Goal: Use online tool/utility: Utilize a website feature to perform a specific function

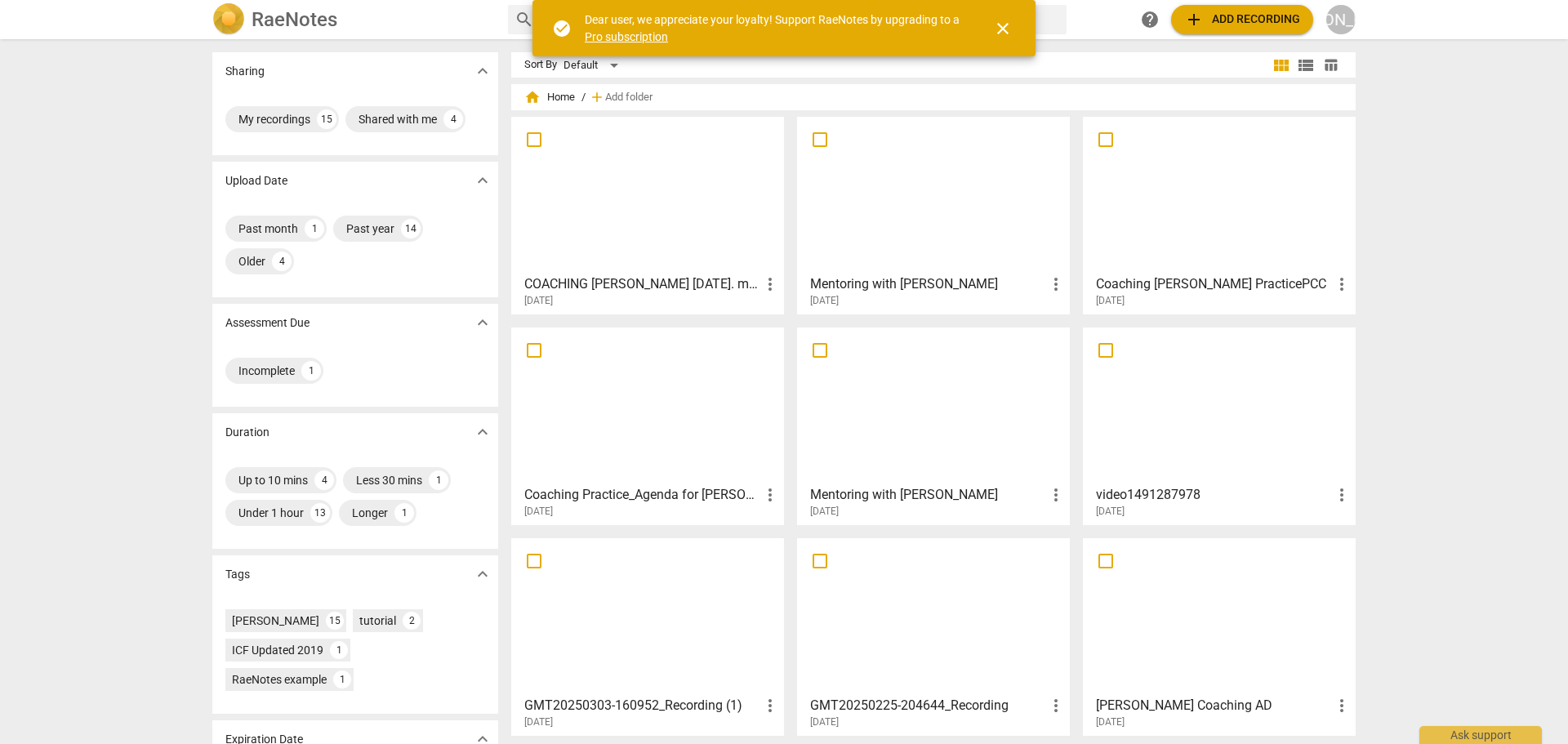
click at [1208, 14] on span "add Add recording" at bounding box center [1242, 20] width 116 height 20
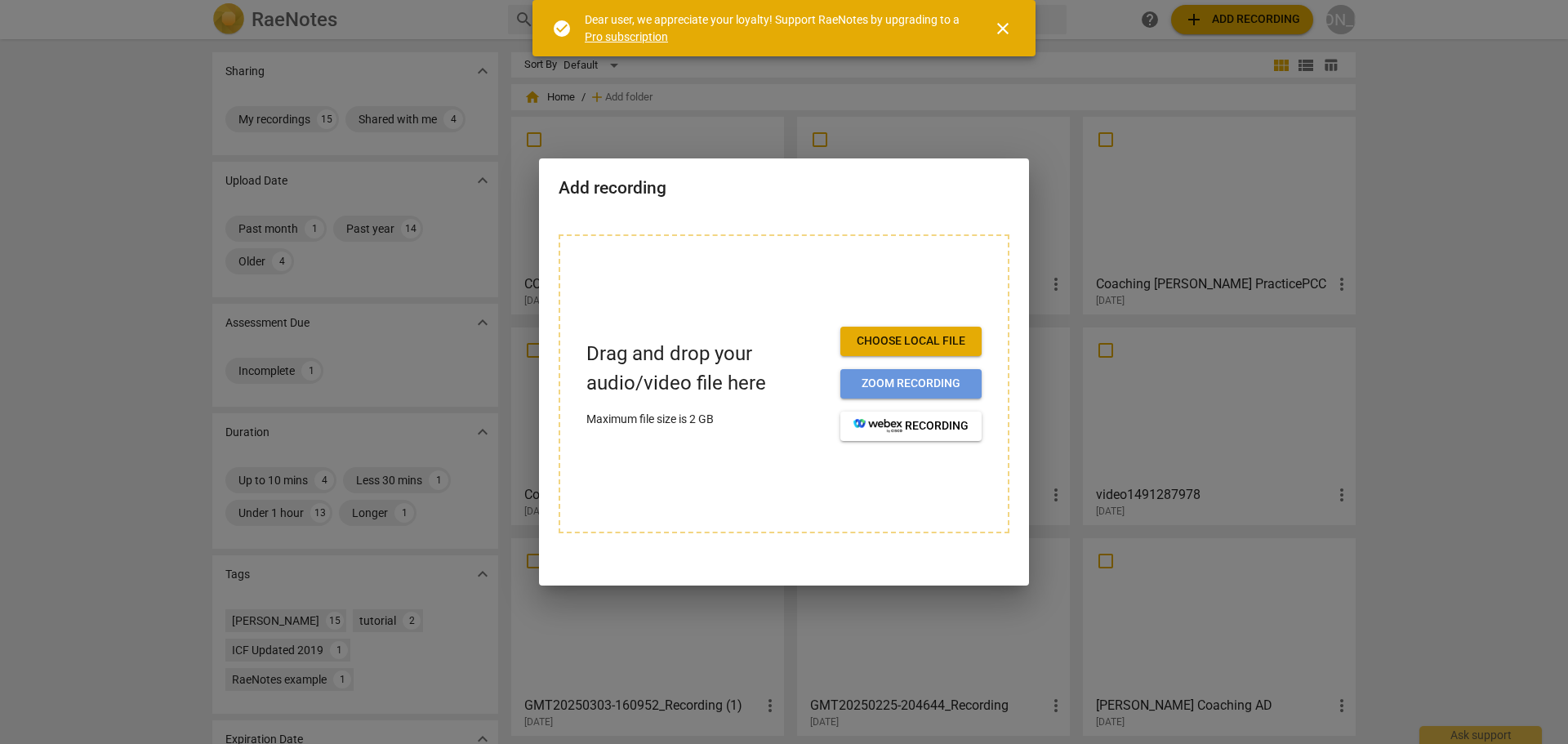
click at [845, 378] on button "Zoom recording" at bounding box center [911, 384] width 141 height 30
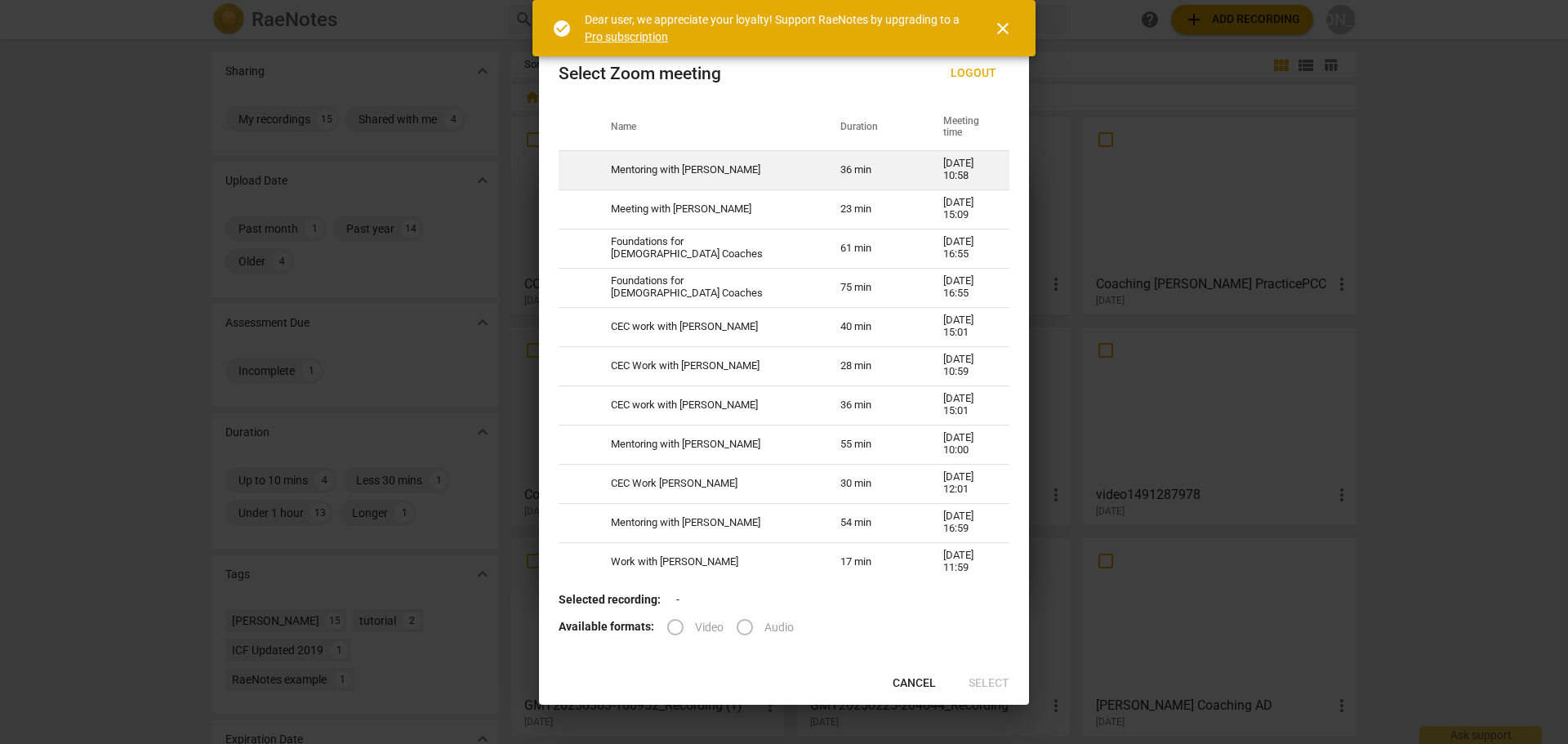
click at [735, 176] on td "Mentoring with [PERSON_NAME]" at bounding box center [706, 170] width 230 height 39
radio input "true"
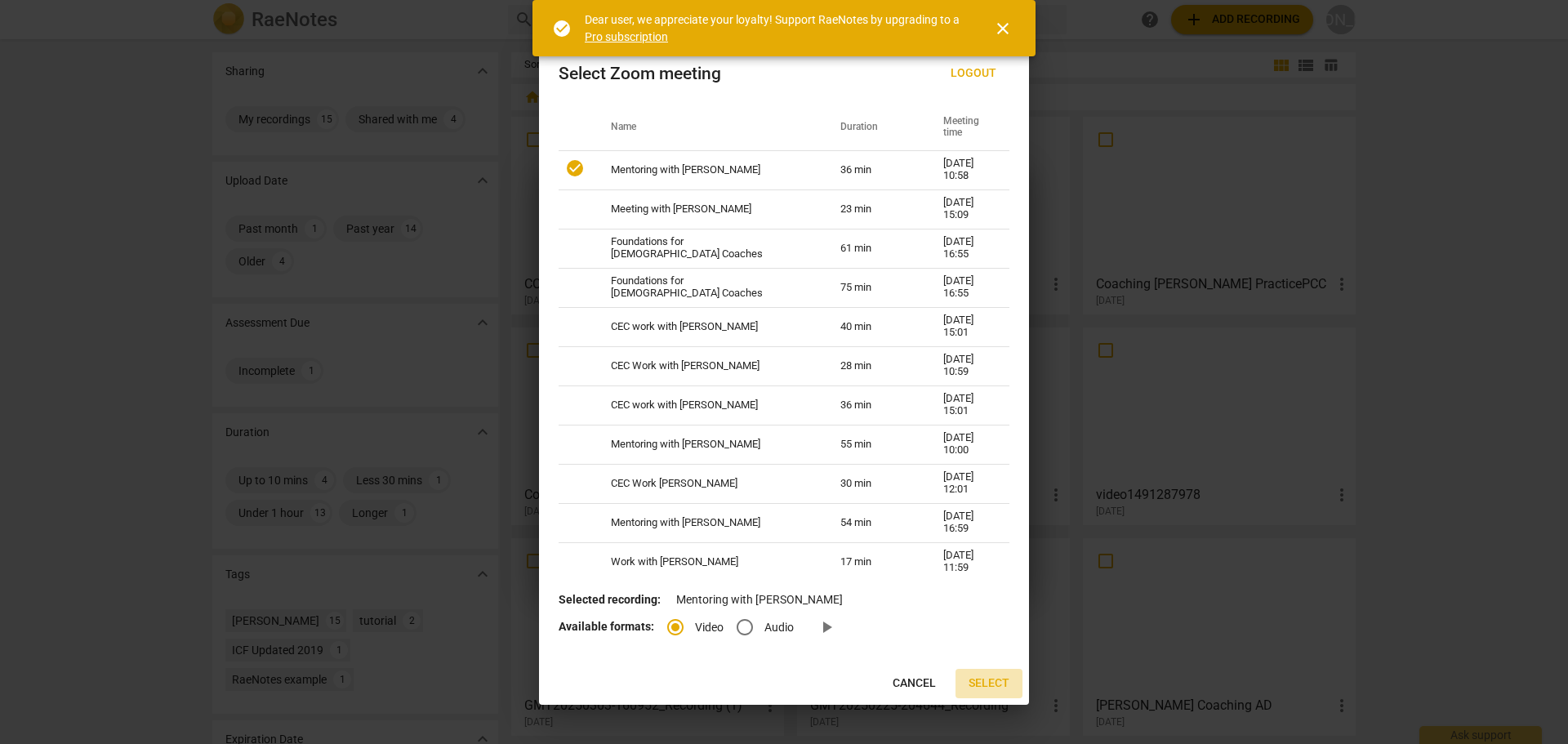
click at [978, 683] on span "Select" at bounding box center [989, 683] width 41 height 16
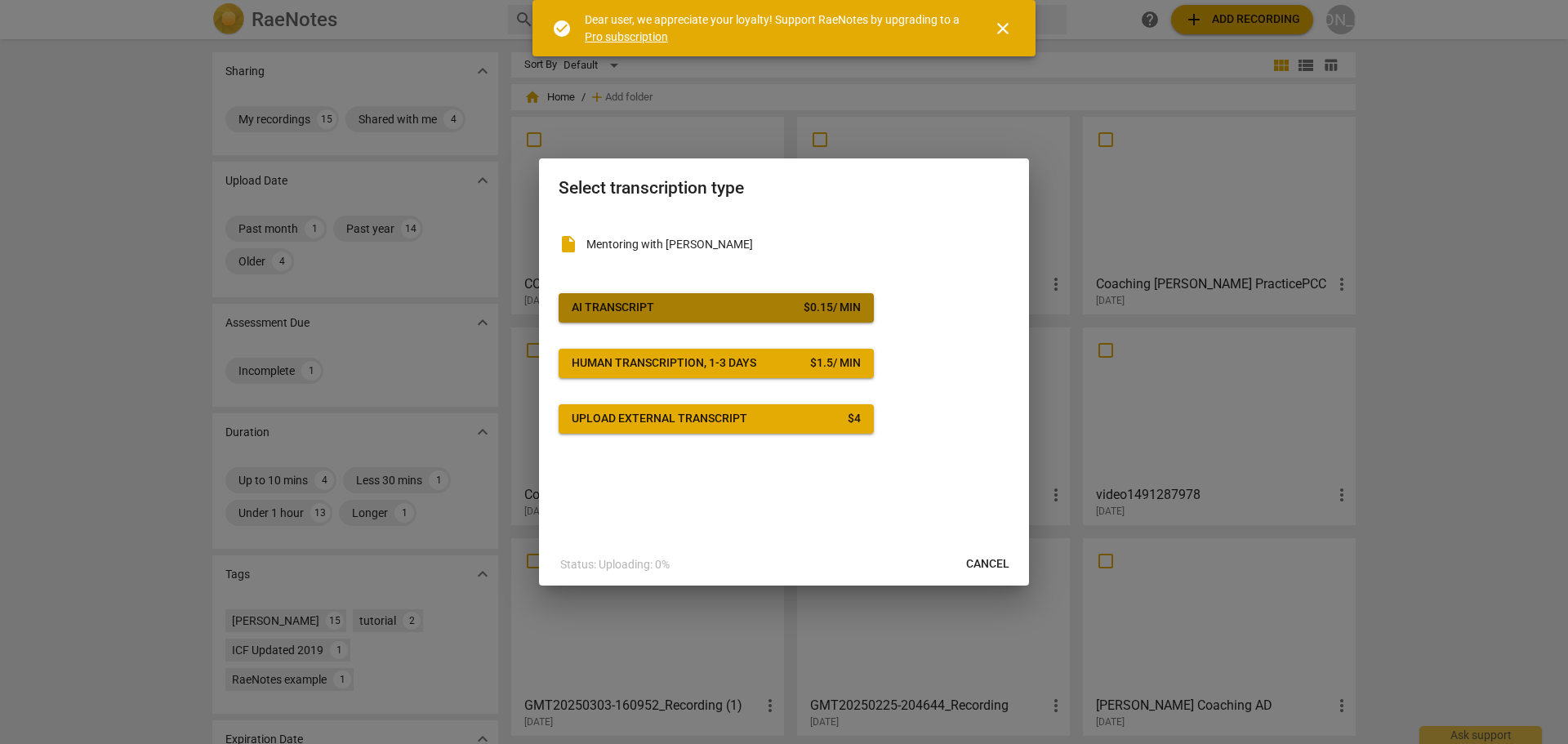
click at [752, 306] on span "AI Transcript $ 0.15 / min" at bounding box center [716, 308] width 289 height 16
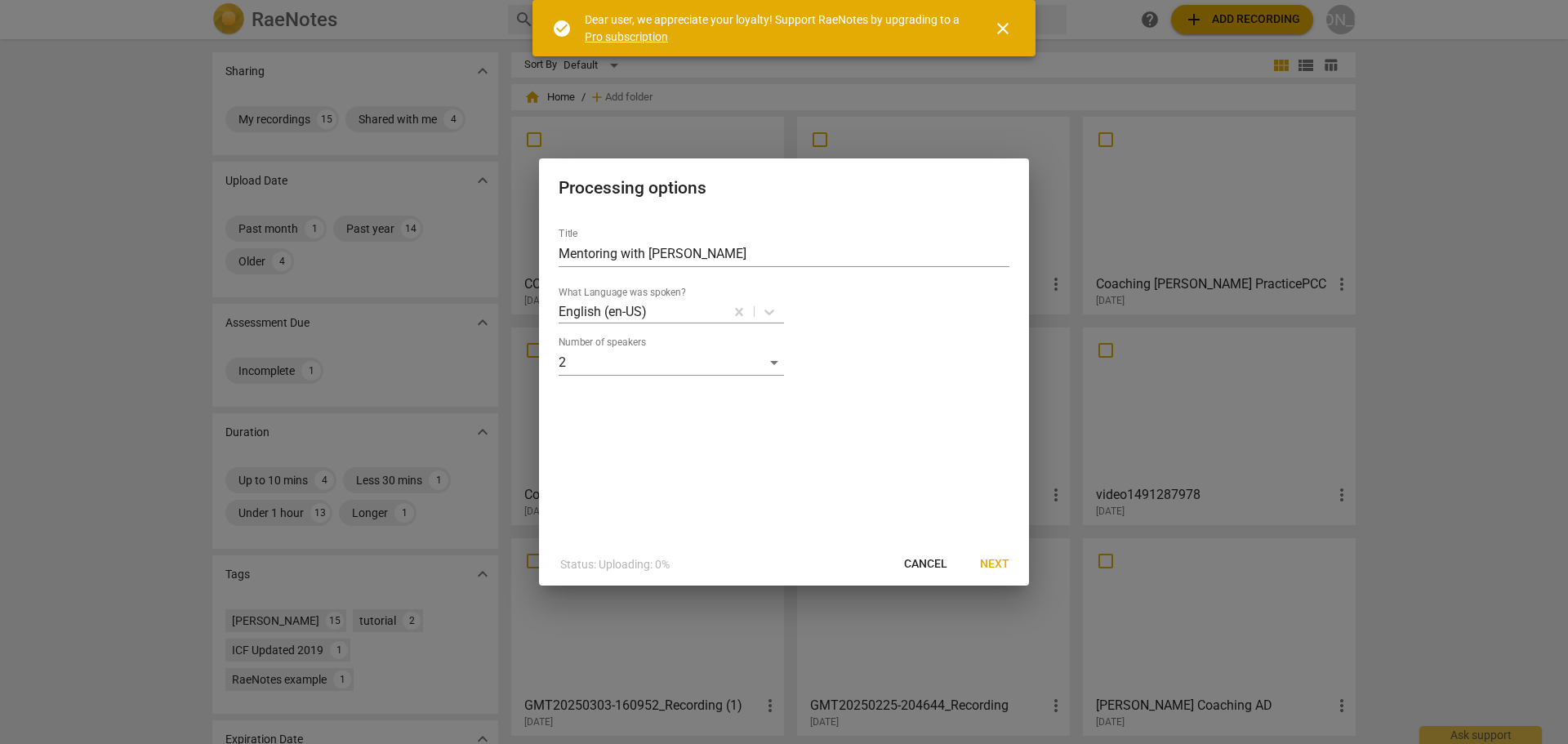
click at [981, 568] on span "Next" at bounding box center [995, 564] width 30 height 16
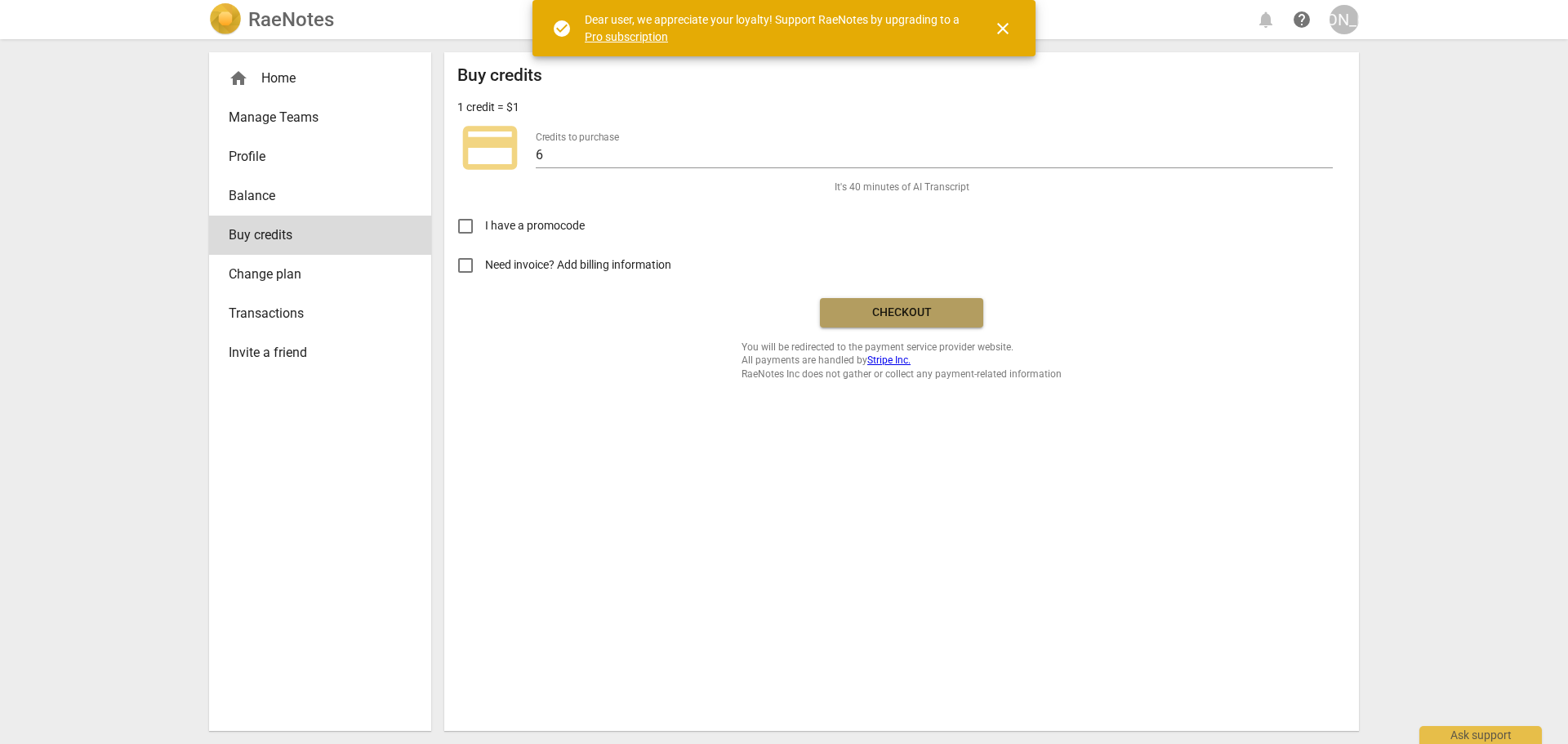
click at [900, 320] on span "Checkout" at bounding box center [901, 313] width 137 height 16
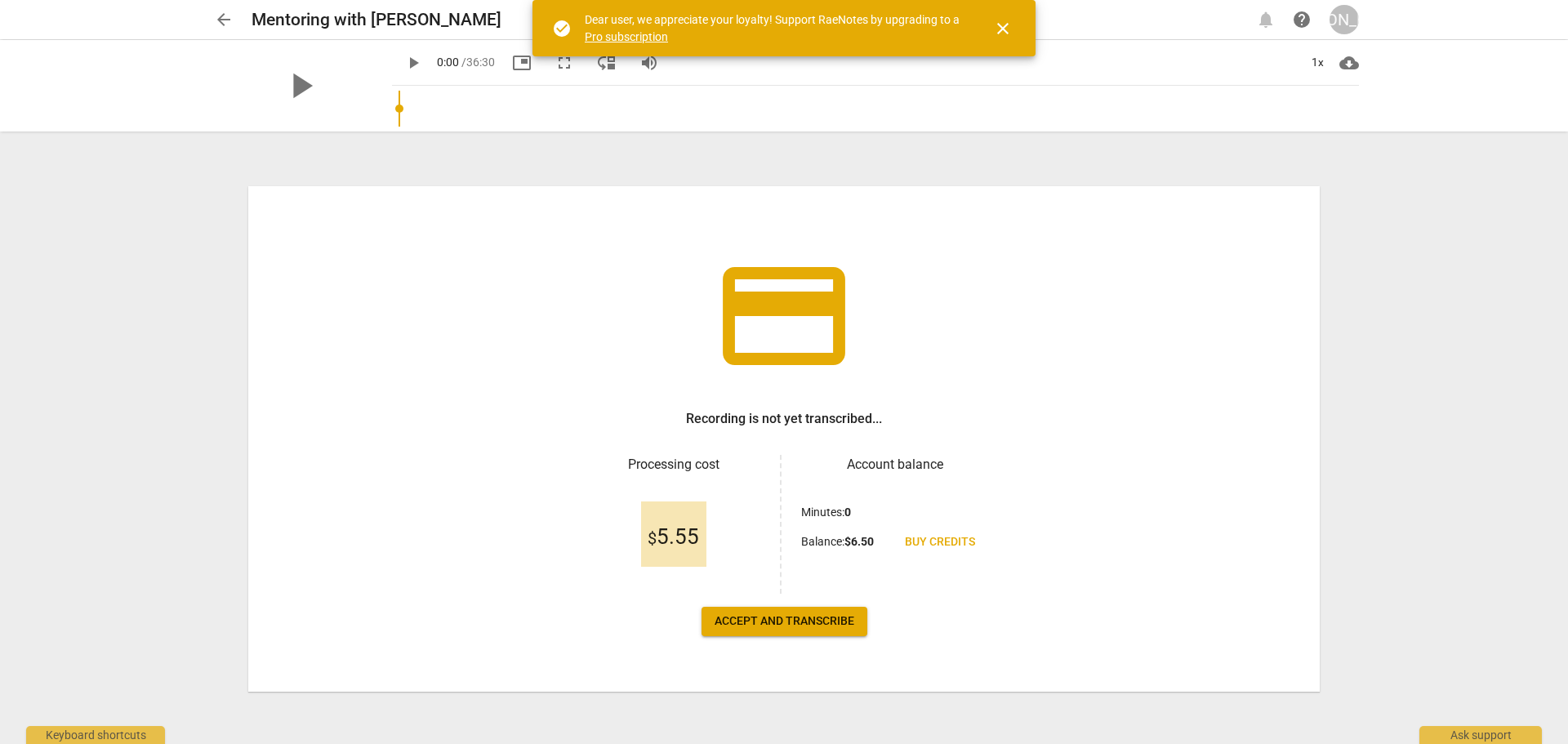
click at [801, 617] on span "Accept and transcribe" at bounding box center [784, 621] width 140 height 16
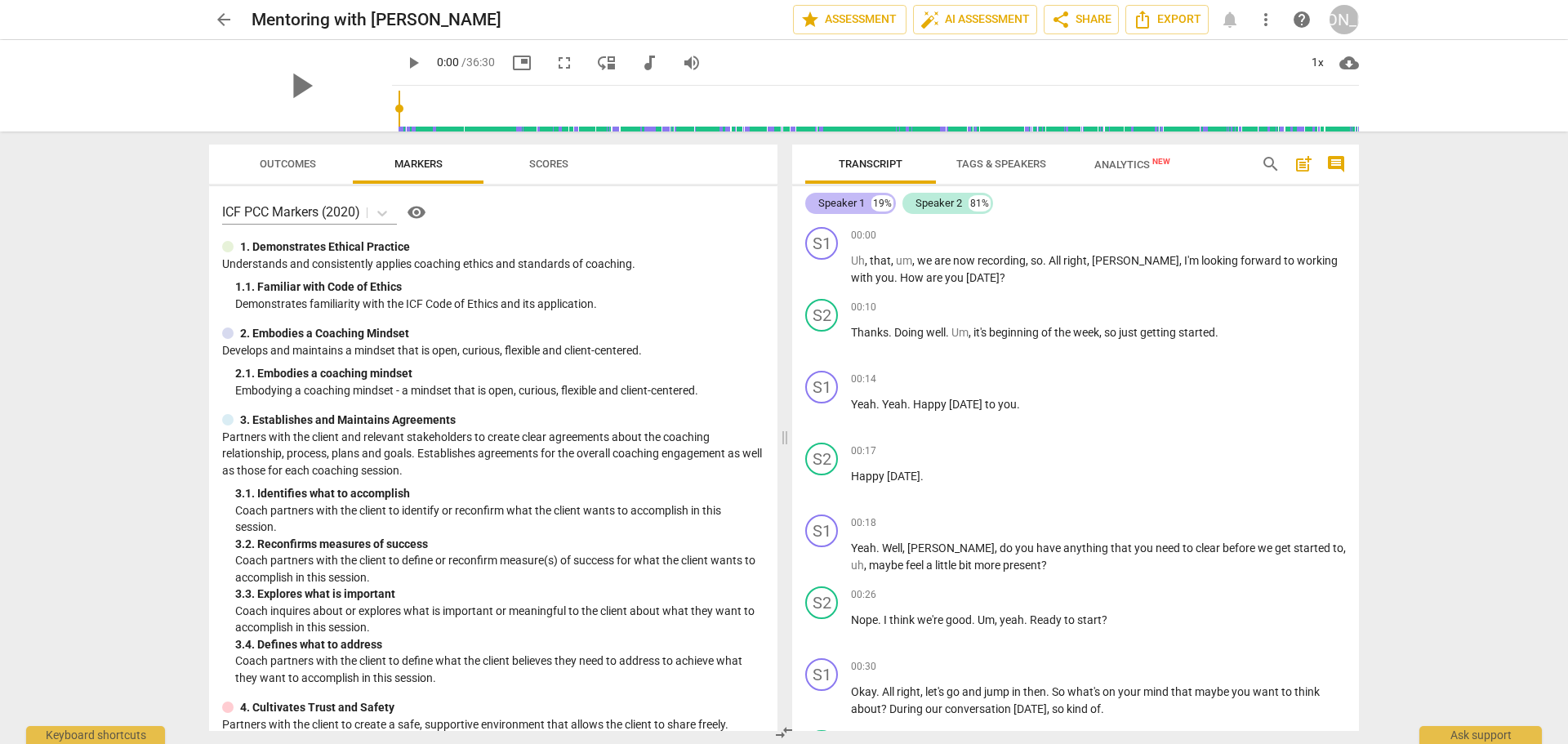
click at [822, 205] on div "Speaker 1" at bounding box center [842, 203] width 47 height 16
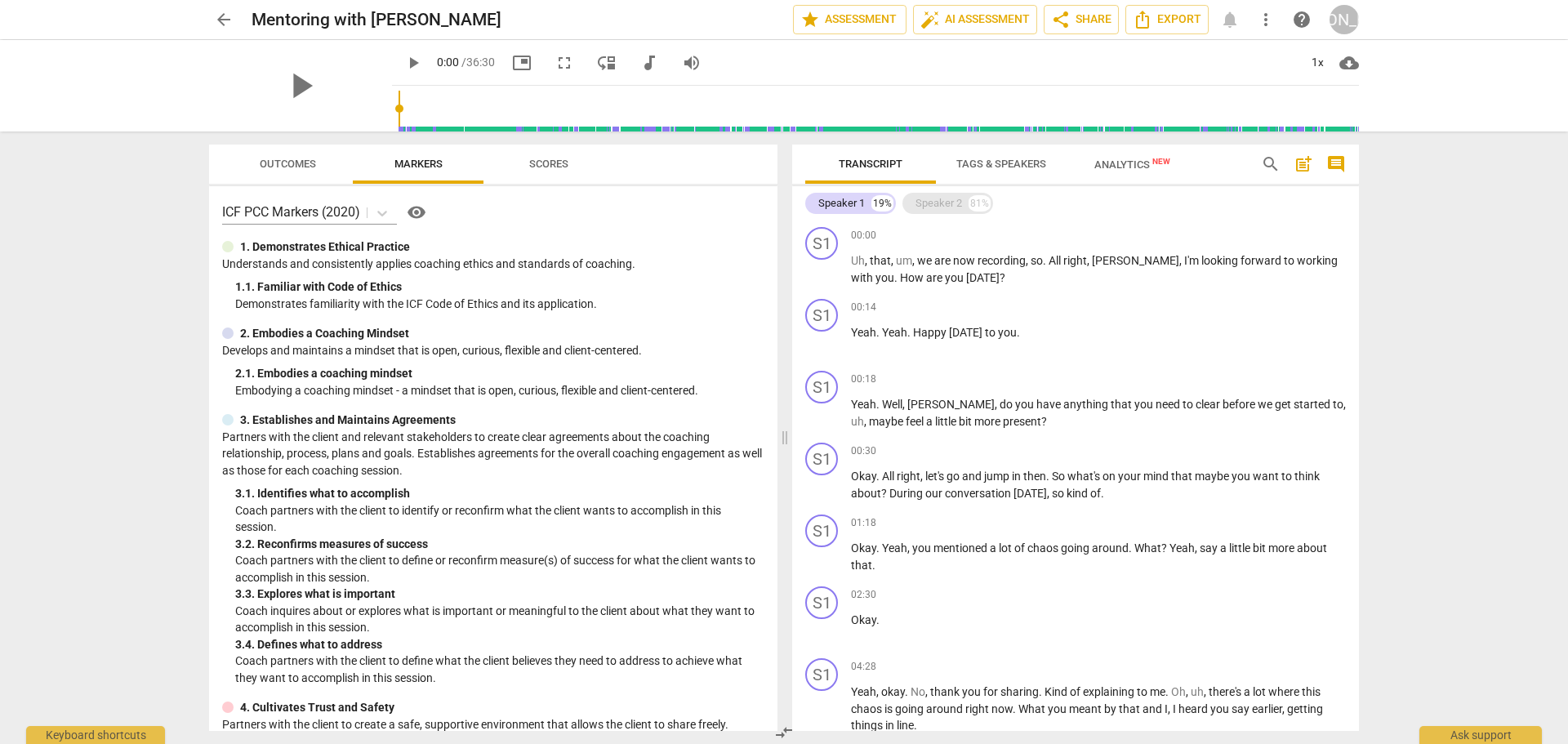
click at [906, 200] on div "Speaker 2 81%" at bounding box center [947, 203] width 90 height 21
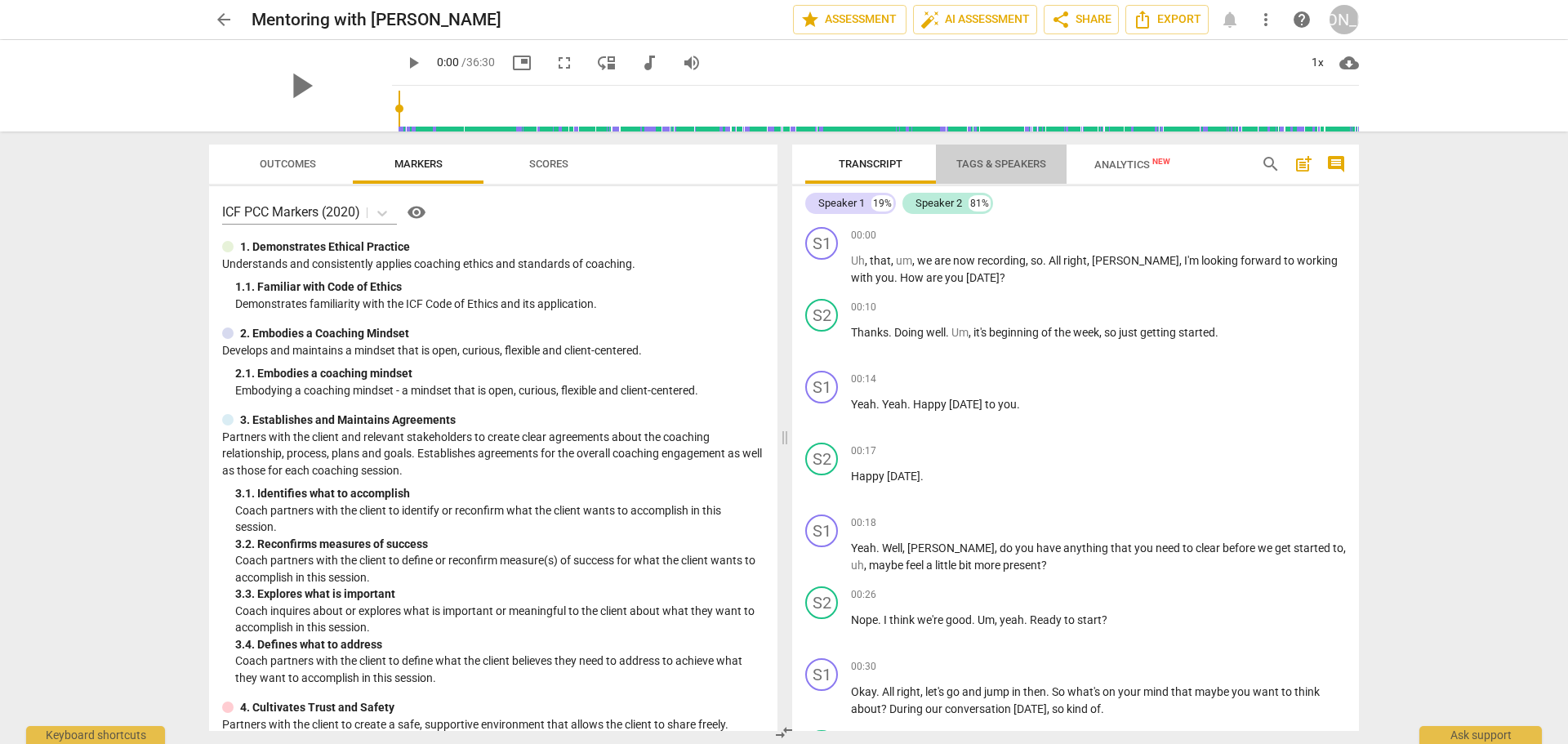
click at [990, 160] on span "Tags & Speakers" at bounding box center [1001, 164] width 89 height 13
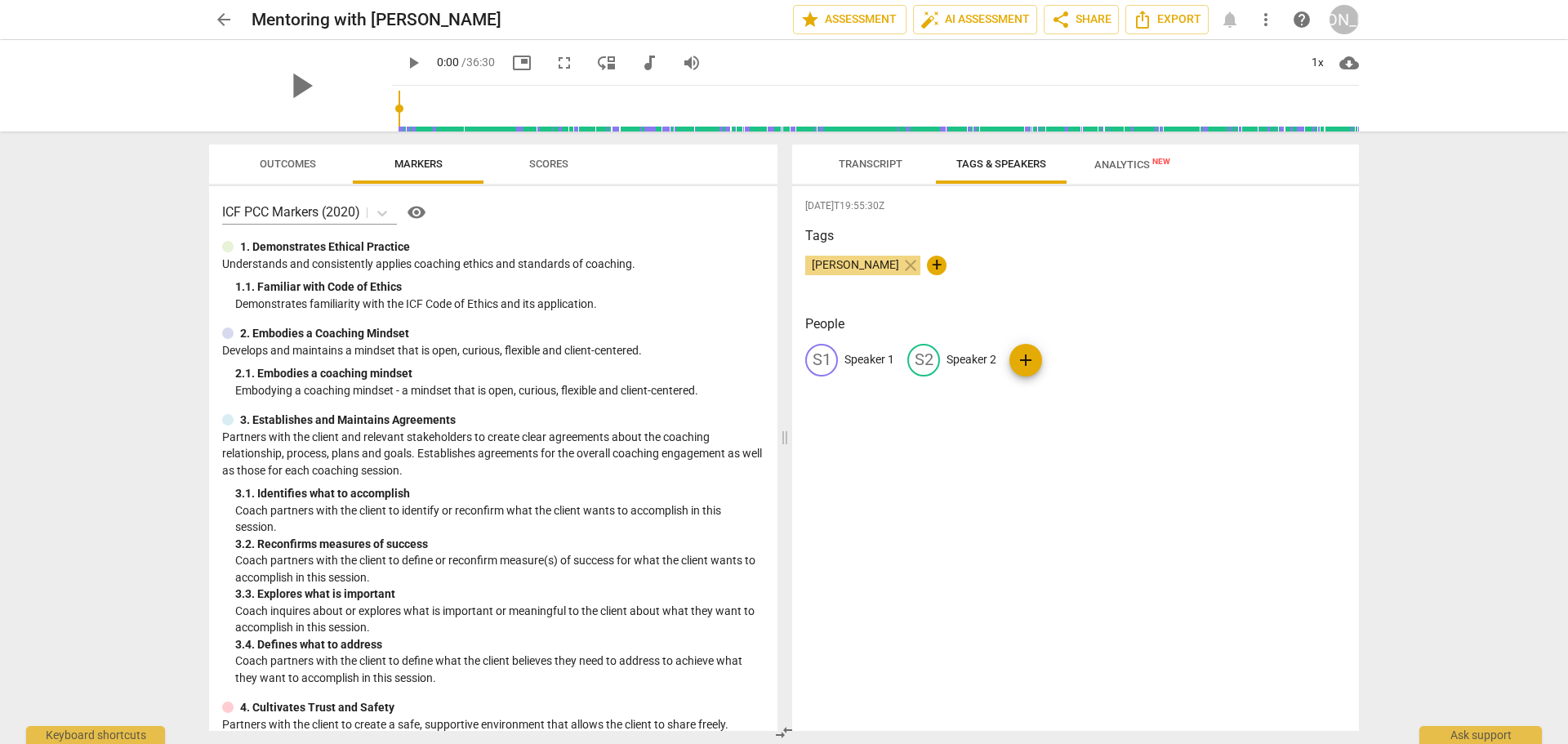
click at [878, 352] on p "Speaker 1" at bounding box center [869, 359] width 50 height 17
type input "Coach"
click at [1102, 359] on div "edit Coach delete S2 Speaker 2 add" at bounding box center [1075, 366] width 540 height 46
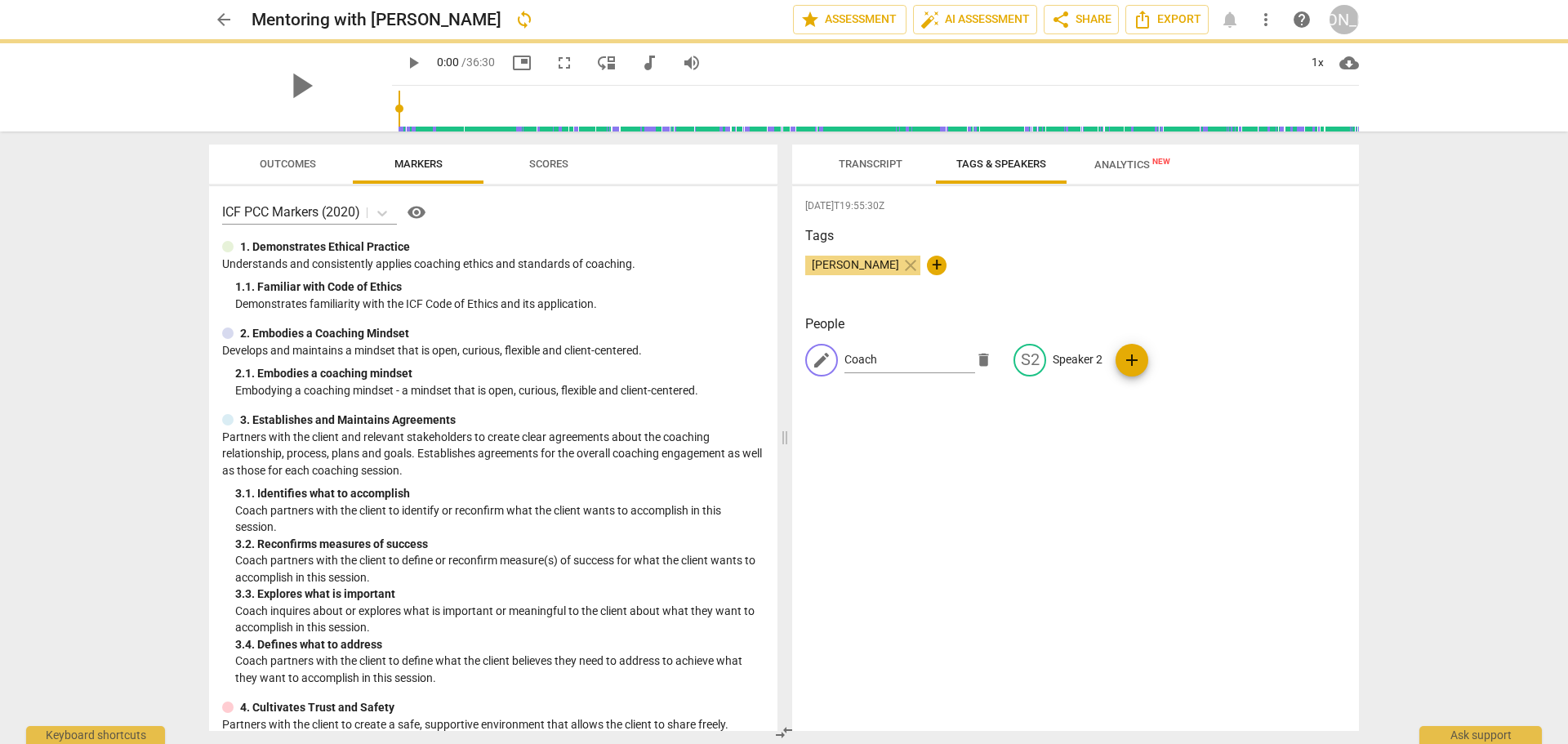
click at [1093, 358] on div "edit Coach delete S2 Speaker 2 add" at bounding box center [1075, 366] width 540 height 46
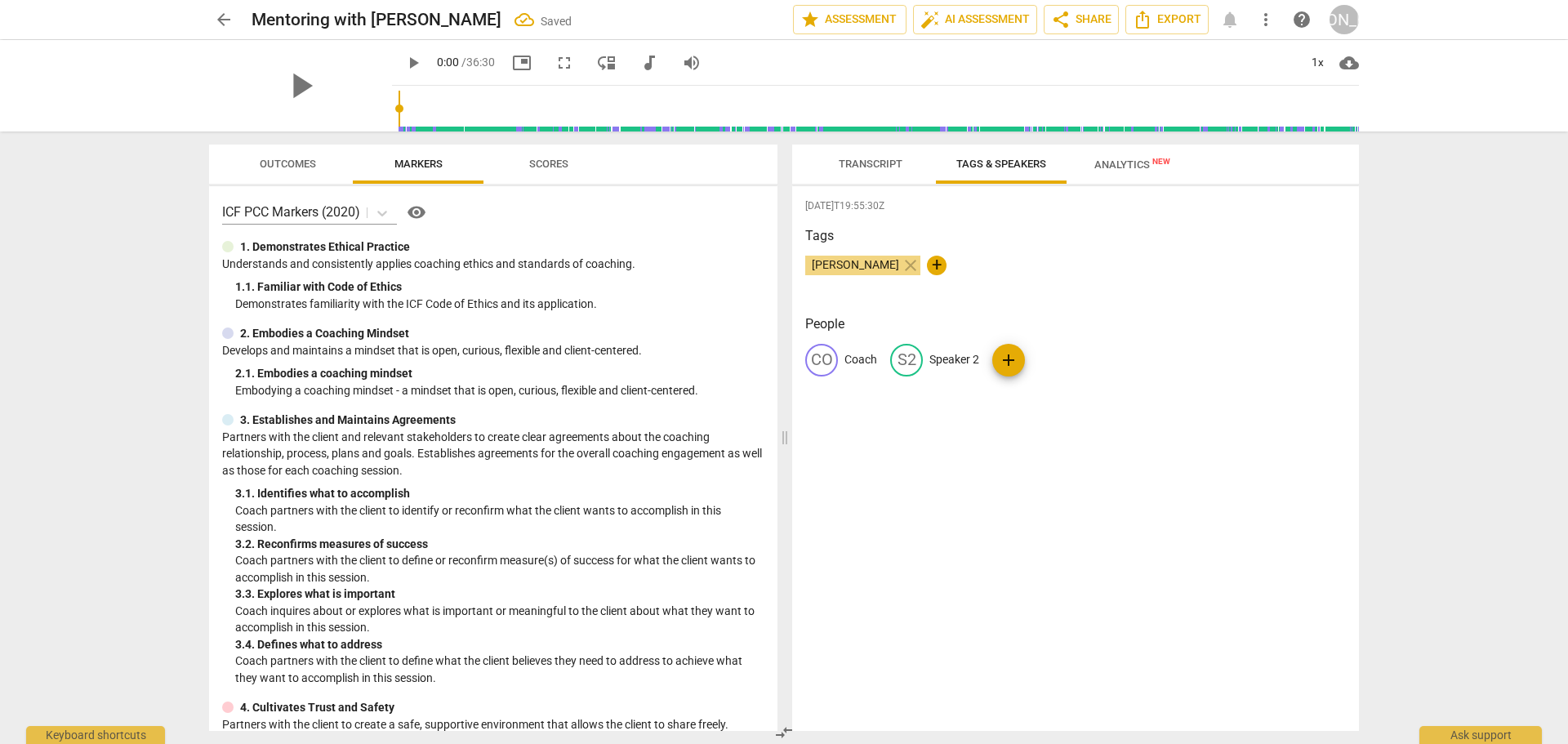
click at [1089, 358] on div "CO Coach S2 Speaker 2 add" at bounding box center [1075, 366] width 540 height 46
click at [954, 357] on p "Speaker 2" at bounding box center [954, 359] width 50 height 17
type input "Client"
click at [841, 174] on button "Transcript" at bounding box center [870, 165] width 131 height 39
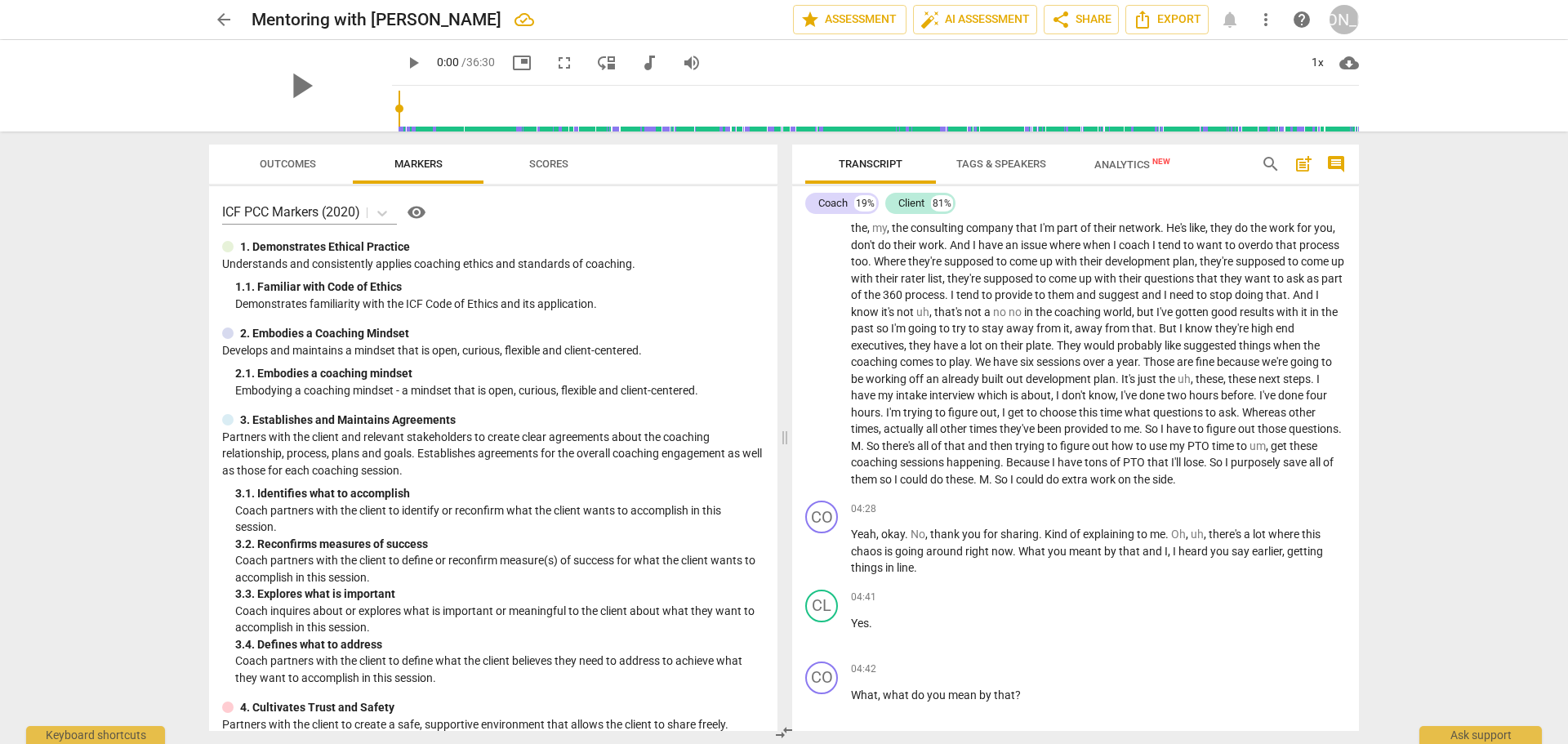
scroll to position [1061, 0]
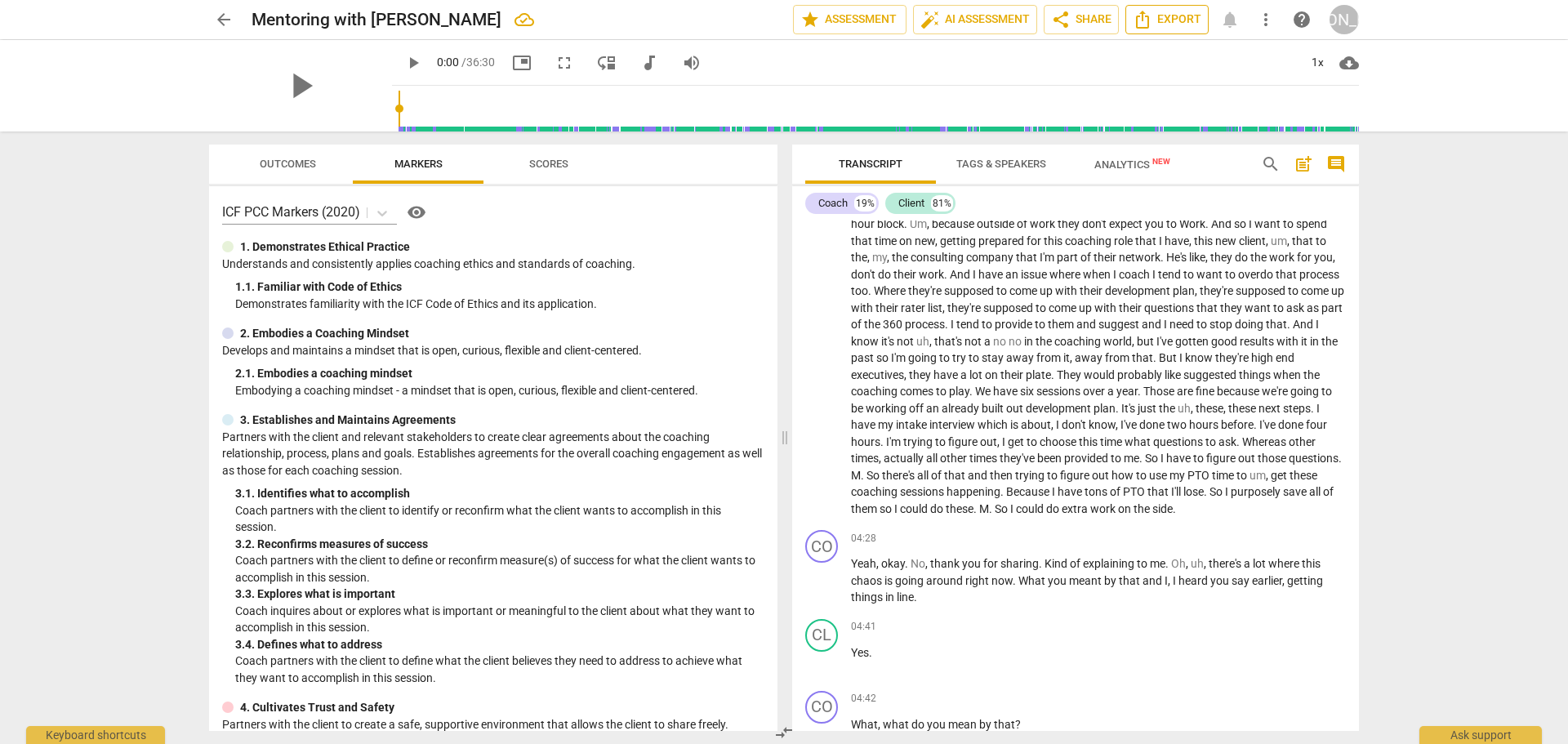
click at [1168, 23] on span "Export" at bounding box center [1166, 20] width 69 height 20
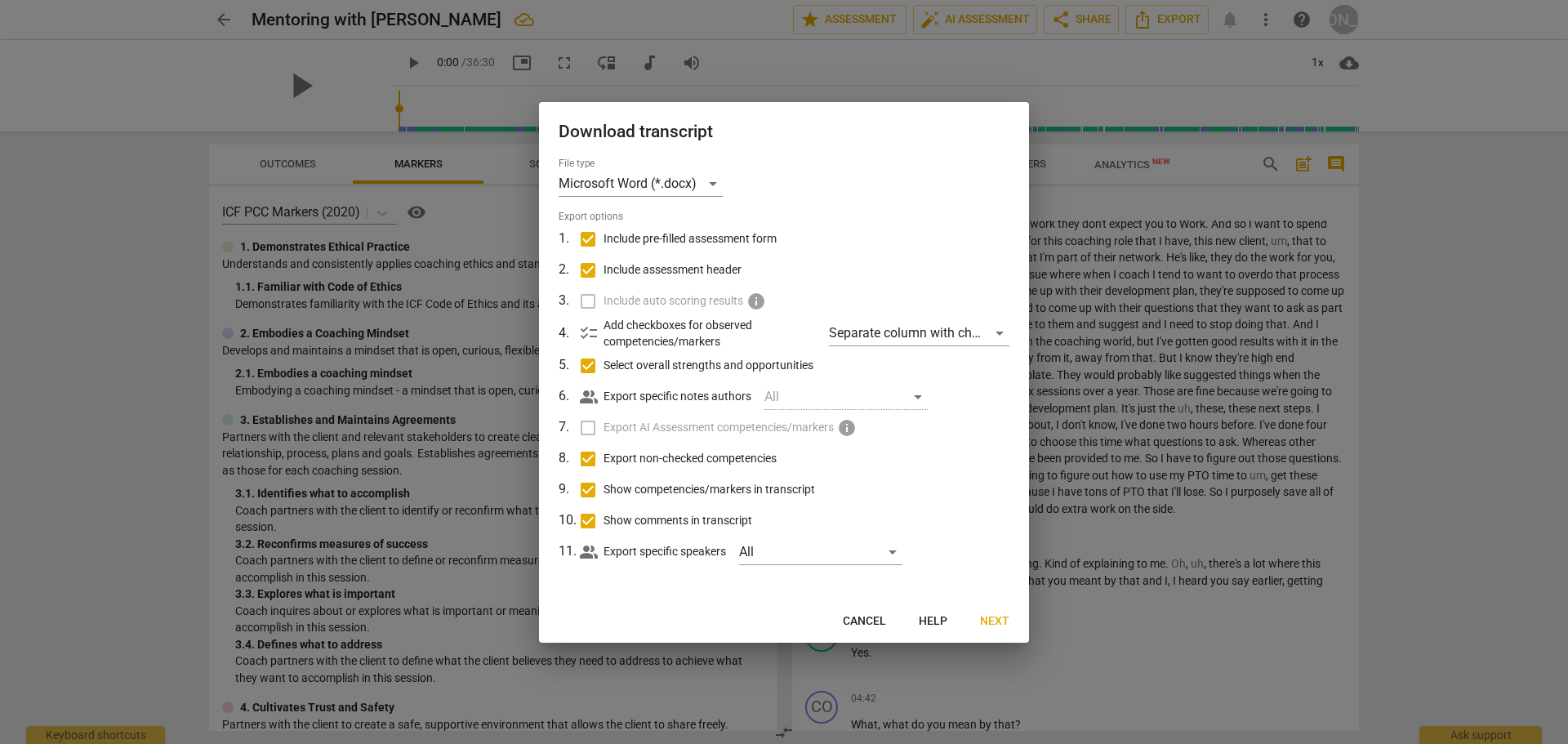
click at [575, 245] on input "Include pre-filled assessment form" at bounding box center [588, 239] width 31 height 31
checkbox input "false"
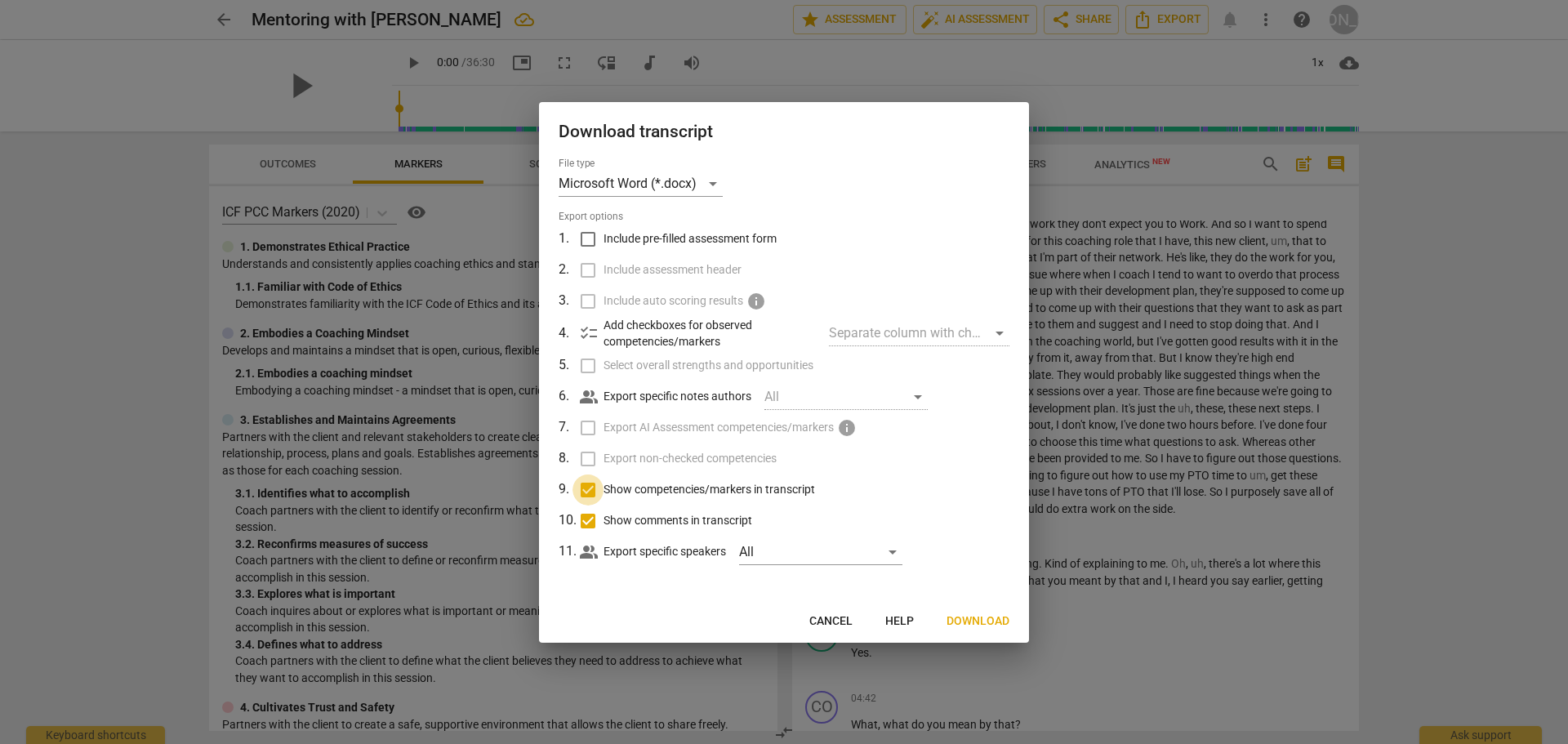
click at [597, 492] on input "Show competencies/markers in transcript" at bounding box center [588, 489] width 31 height 31
checkbox input "false"
click at [589, 511] on input "Show comments in transcript" at bounding box center [588, 520] width 31 height 31
checkbox input "false"
click at [1006, 611] on button "Download" at bounding box center [979, 621] width 89 height 30
